Goal: Task Accomplishment & Management: Use online tool/utility

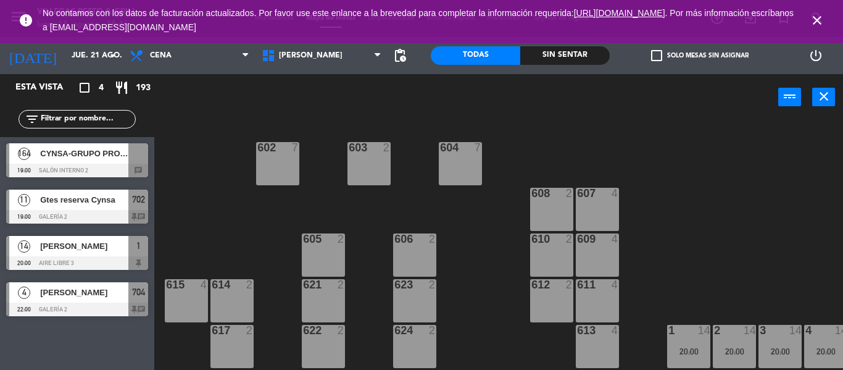
scroll to position [507, 0]
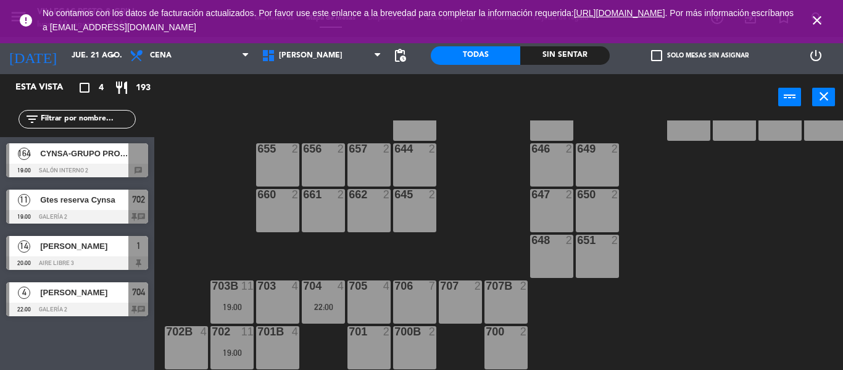
click at [87, 162] on div "CYNSA-GRUPO PROCAPS" at bounding box center [83, 153] width 89 height 20
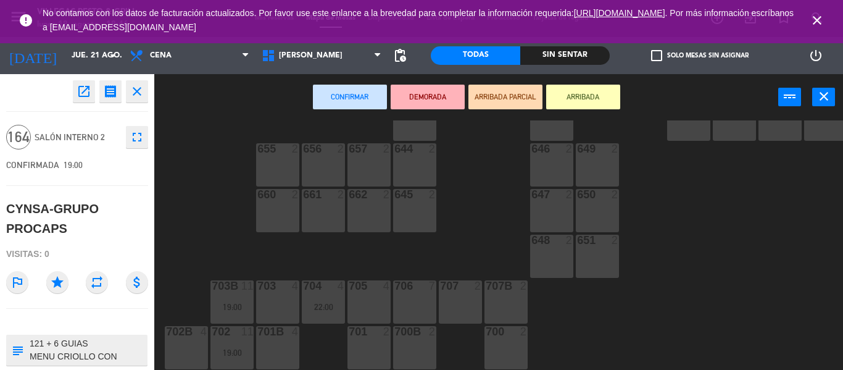
scroll to position [62, 0]
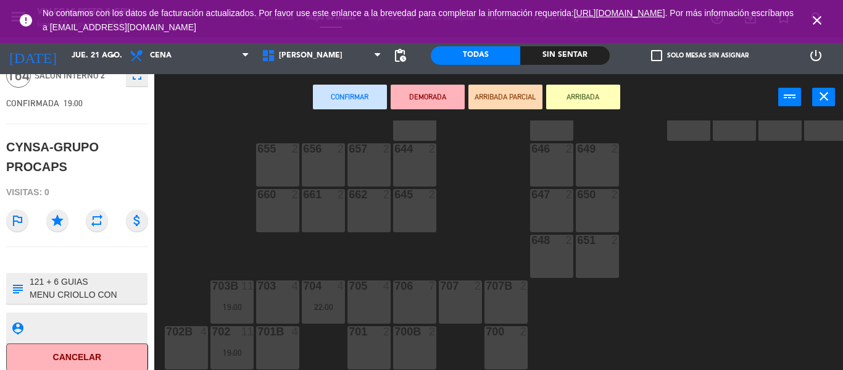
click at [140, 294] on textarea at bounding box center [87, 288] width 118 height 26
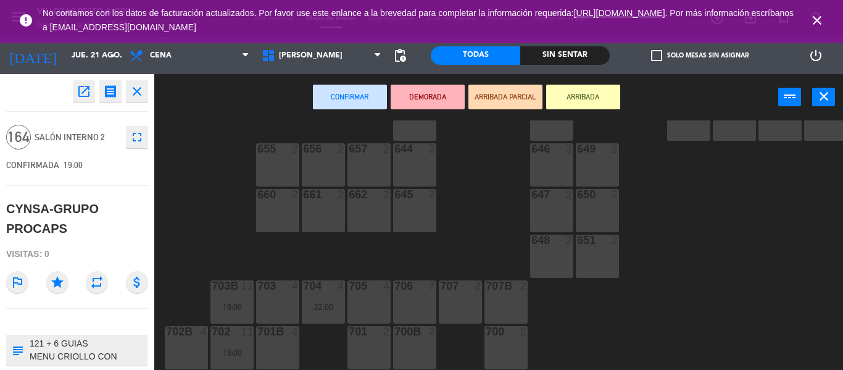
click at [134, 93] on icon "close" at bounding box center [137, 91] width 15 height 15
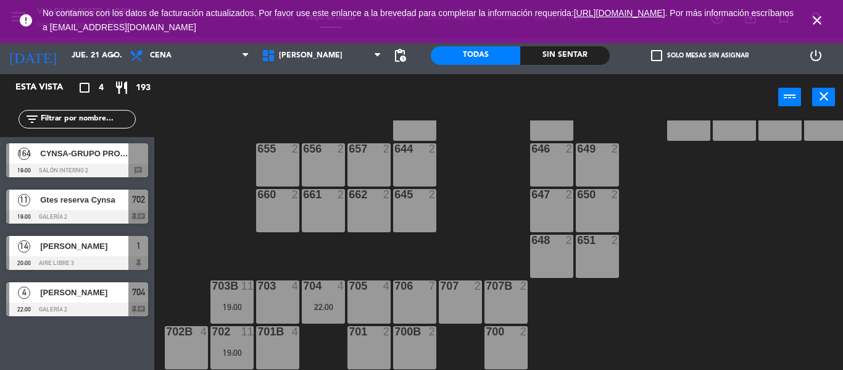
click at [815, 19] on icon "close" at bounding box center [817, 20] width 15 height 15
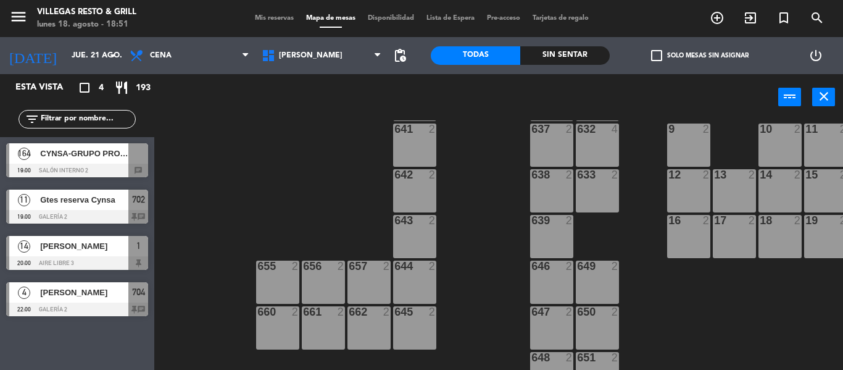
scroll to position [446, 0]
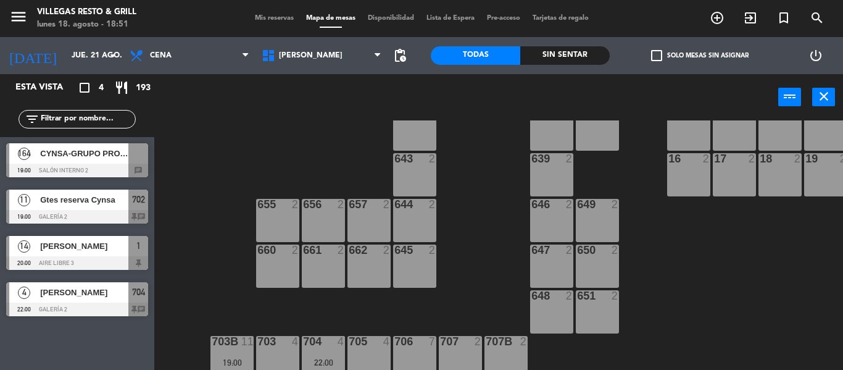
click at [85, 204] on span "Gtes reserva Cynsa" at bounding box center [84, 199] width 88 height 13
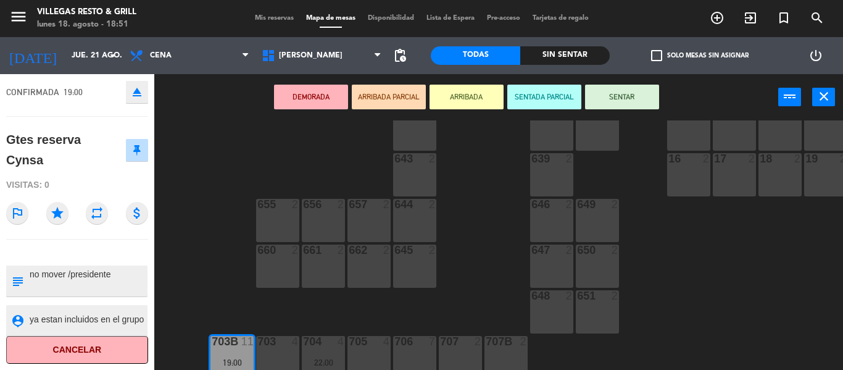
scroll to position [0, 0]
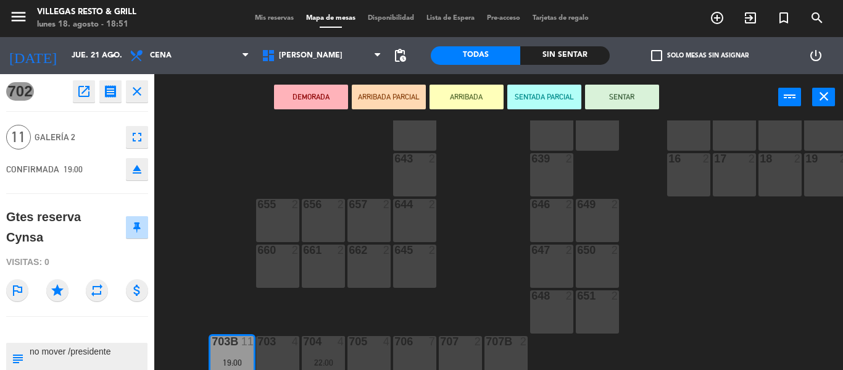
click at [138, 94] on icon "close" at bounding box center [137, 91] width 15 height 15
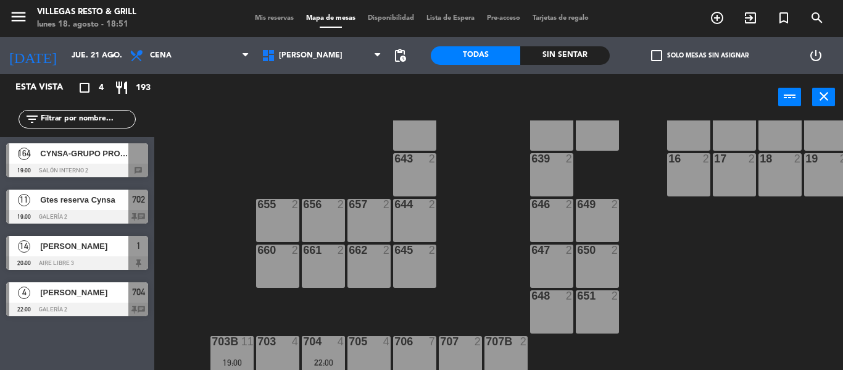
click at [86, 203] on span "Gtes reserva Cynsa" at bounding box center [84, 199] width 88 height 13
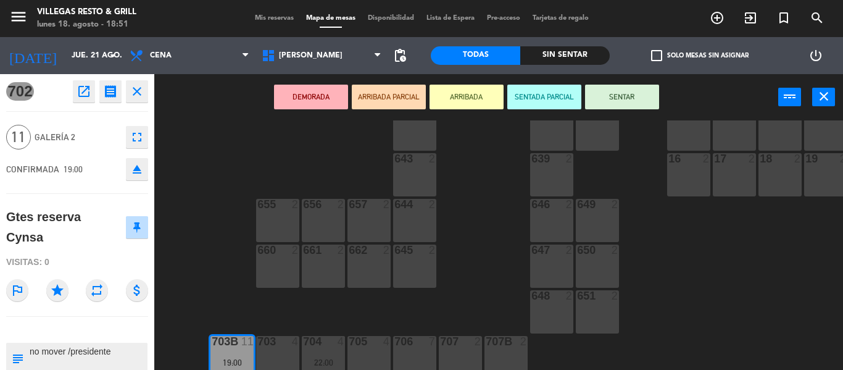
click at [119, 349] on textarea at bounding box center [87, 358] width 118 height 26
type textarea "no mover /gerentes"
drag, startPoint x: 17, startPoint y: 357, endPoint x: 25, endPoint y: 355, distance: 7.8
click at [20, 356] on icon "subject" at bounding box center [17, 358] width 14 height 14
click at [175, 258] on div "602 7 603 2 604 7 608 2 607 4 605 2 606 2 610 2 609 4 621 2 623 2 614 2 615 4 6…" at bounding box center [503, 244] width 680 height 249
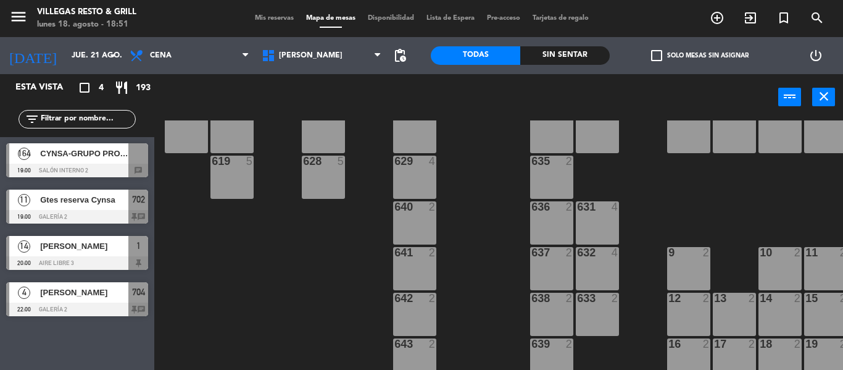
scroll to position [384, 0]
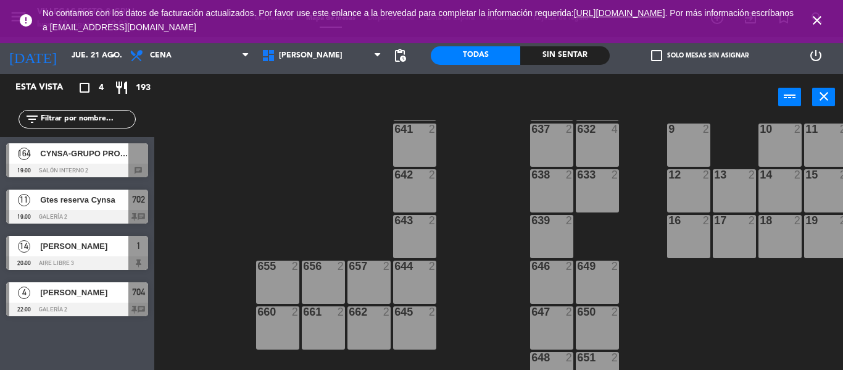
click at [813, 17] on icon "close" at bounding box center [817, 20] width 15 height 15
